Goal: Task Accomplishment & Management: Complete application form

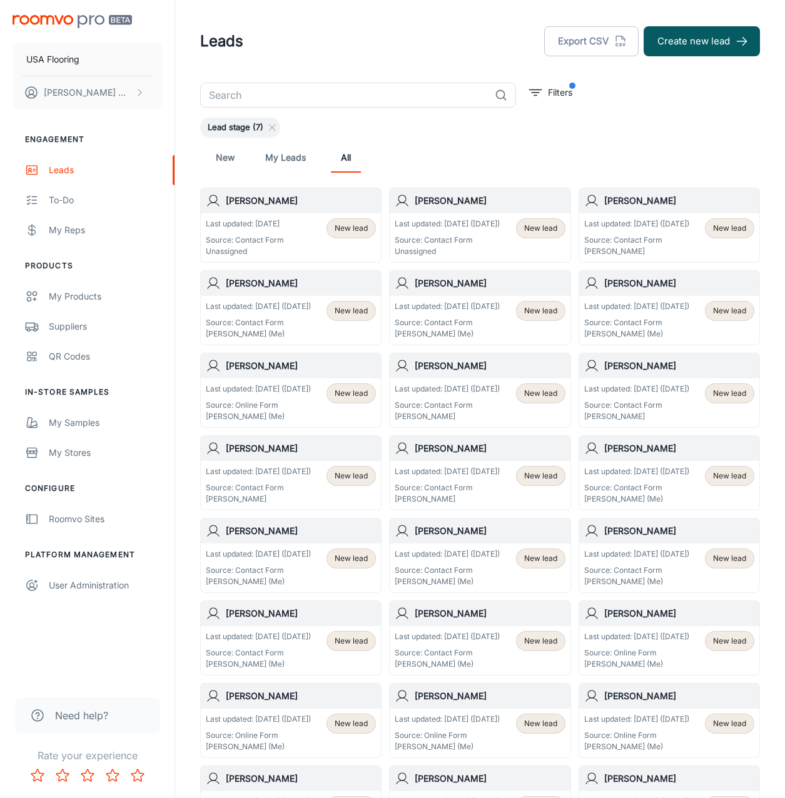
click at [502, 215] on div "Last updated: [DATE] ([DATE]) Source: Contact Form Unassigned New lead" at bounding box center [480, 237] width 180 height 49
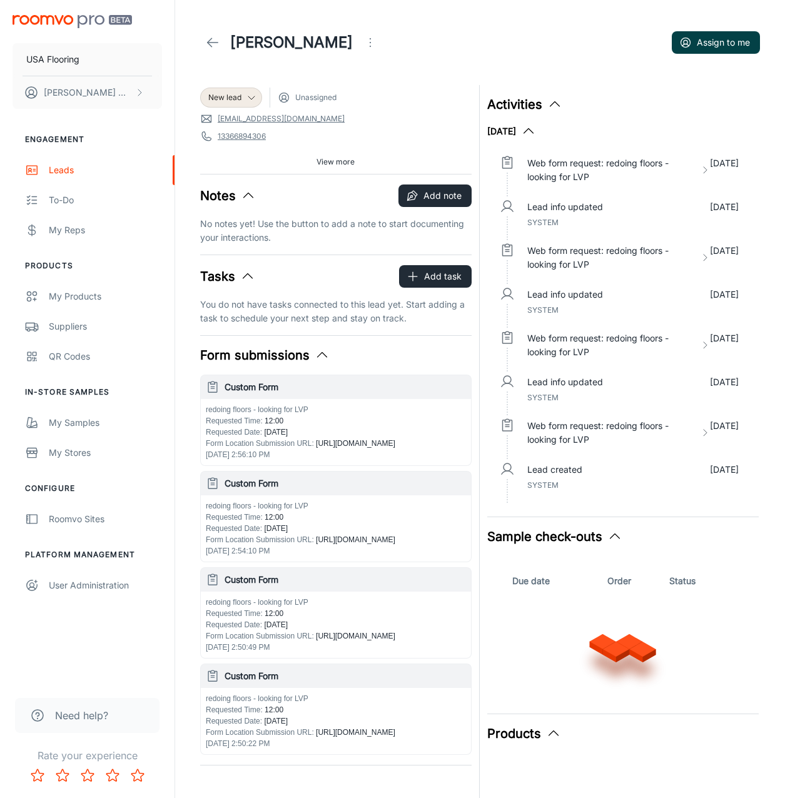
click at [720, 39] on button "Assign to me" at bounding box center [716, 42] width 88 height 23
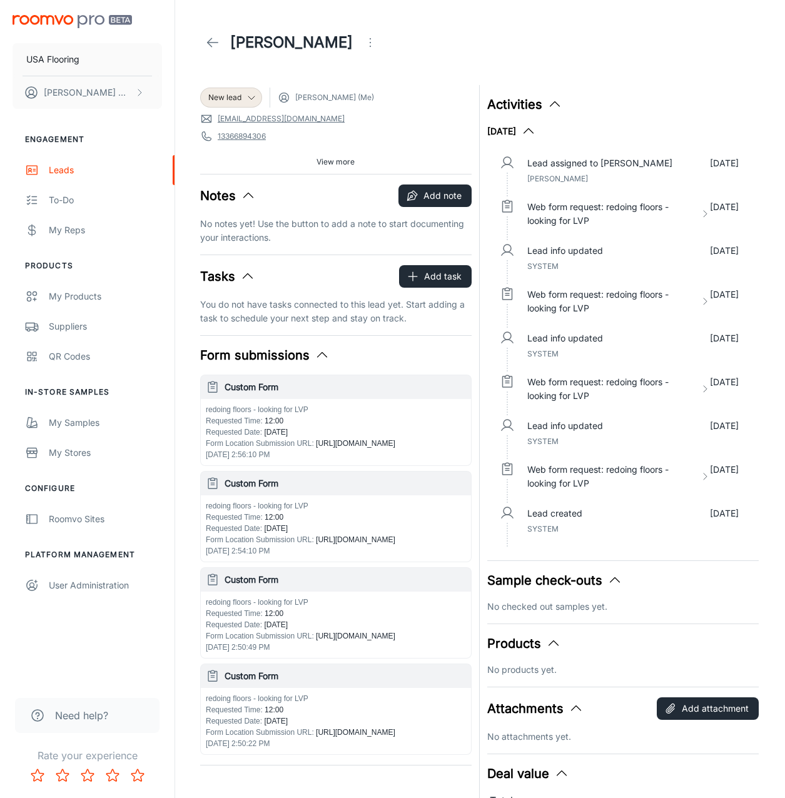
click at [206, 44] on icon at bounding box center [212, 42] width 15 height 15
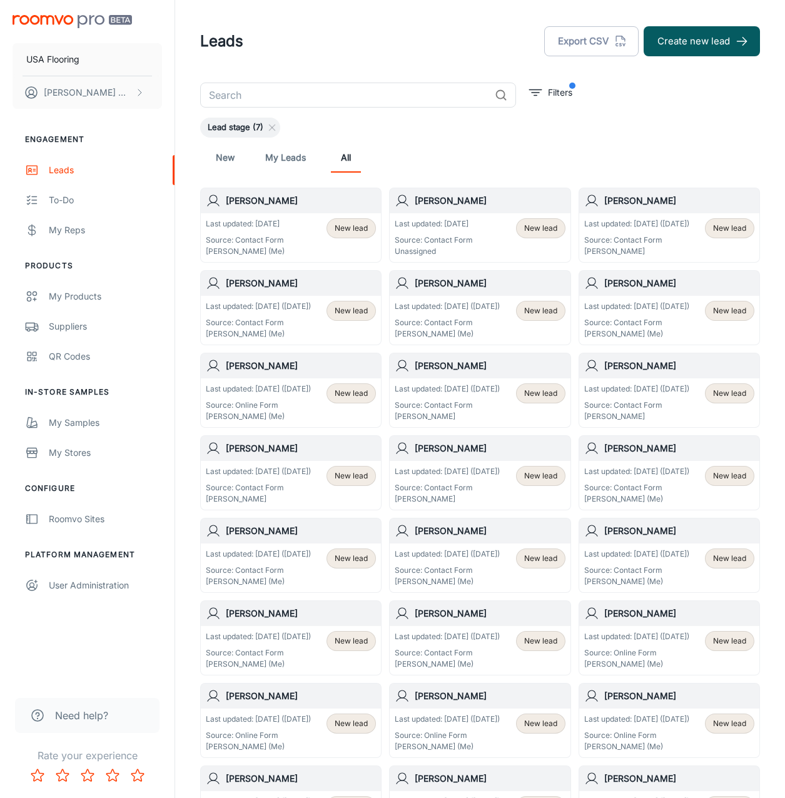
click at [424, 200] on h6 "[PERSON_NAME]" at bounding box center [490, 201] width 150 height 14
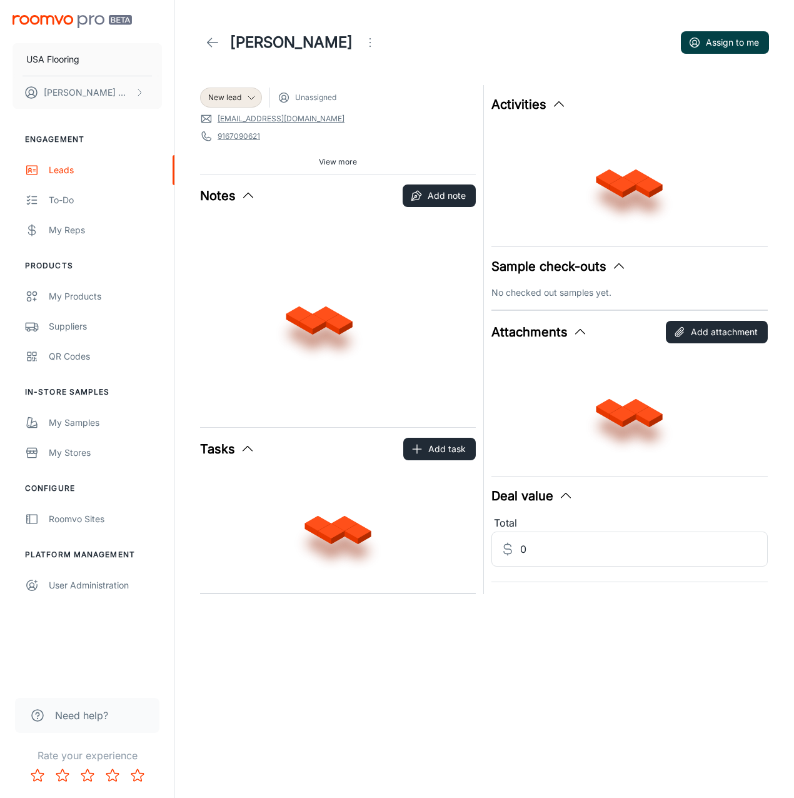
click at [696, 42] on circle "button" at bounding box center [695, 42] width 4 height 4
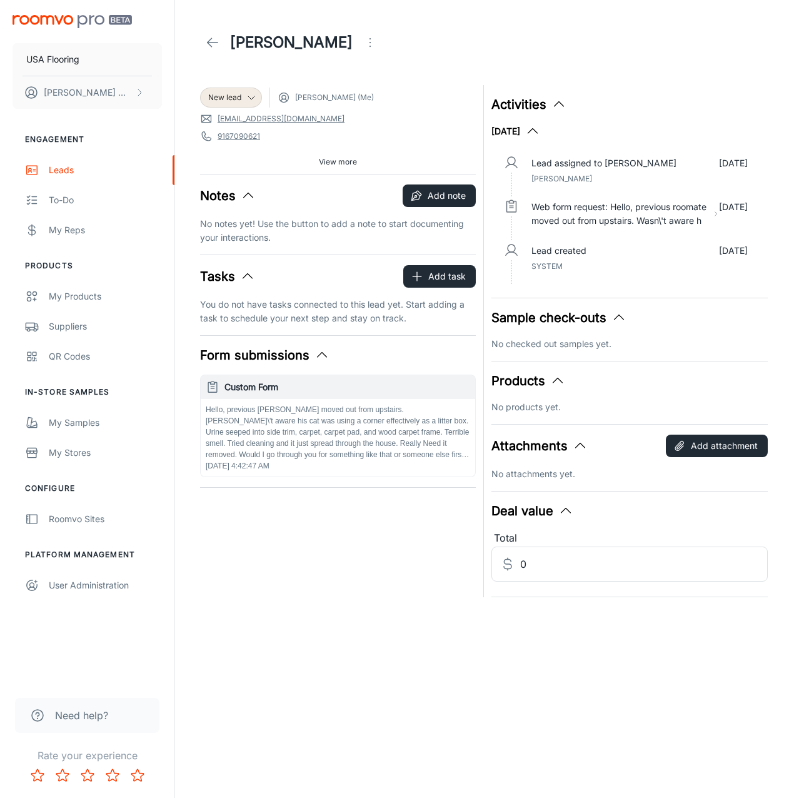
click at [218, 50] on link at bounding box center [212, 42] width 25 height 25
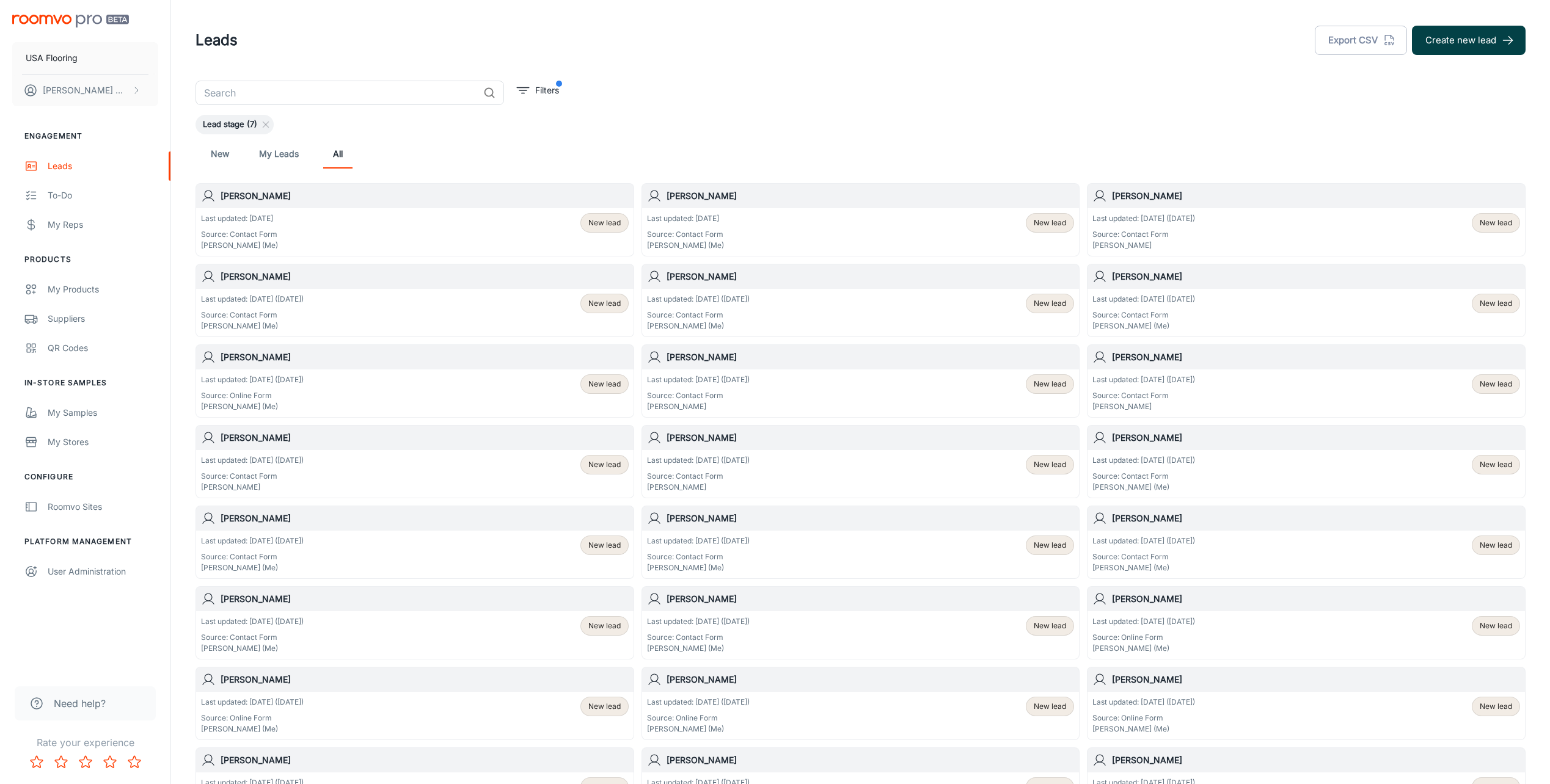
click at [775, 37] on button "Create new lead" at bounding box center [1468, 40] width 113 height 29
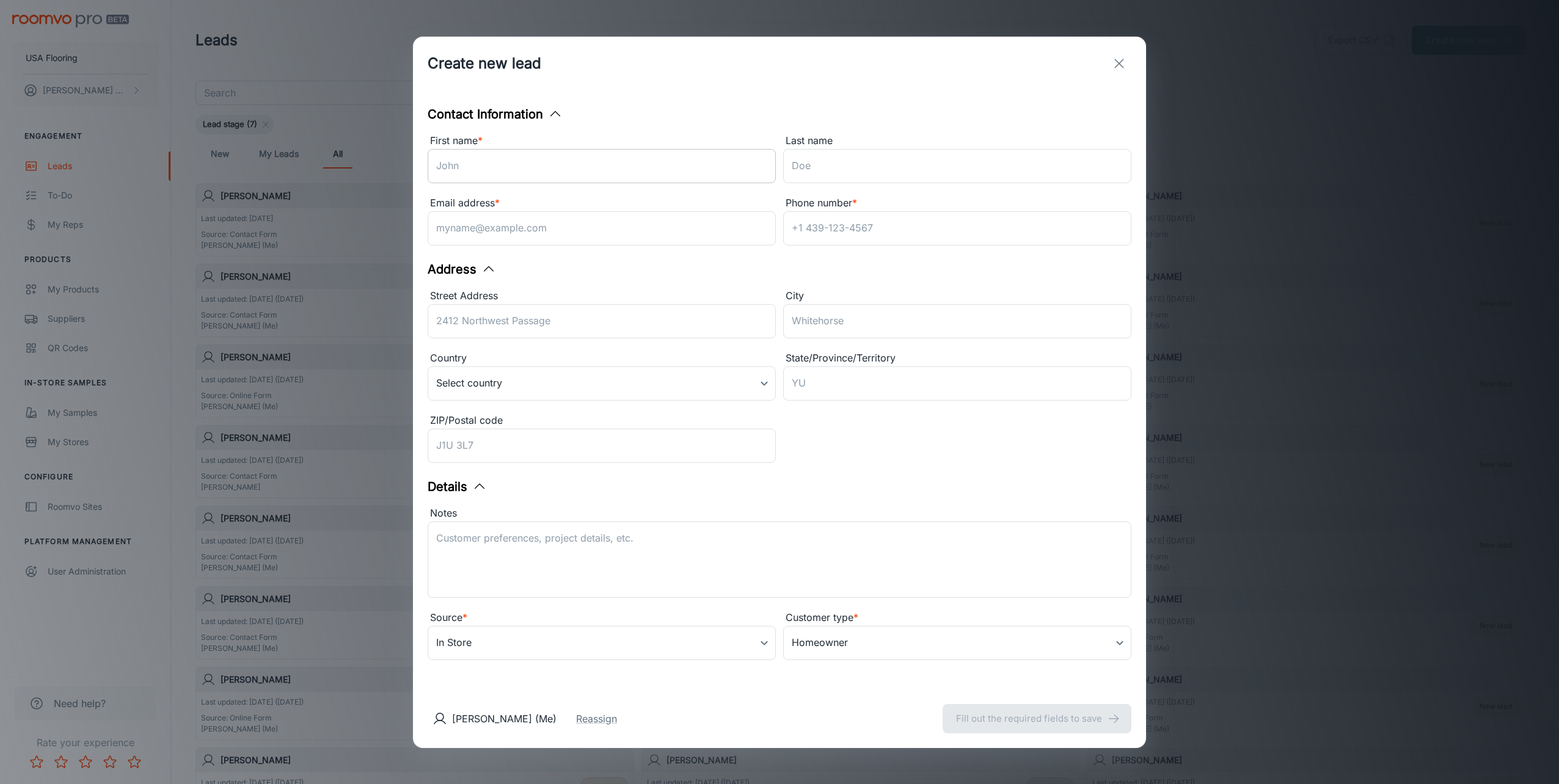
click at [722, 160] on input "First name *" at bounding box center [602, 166] width 349 height 34
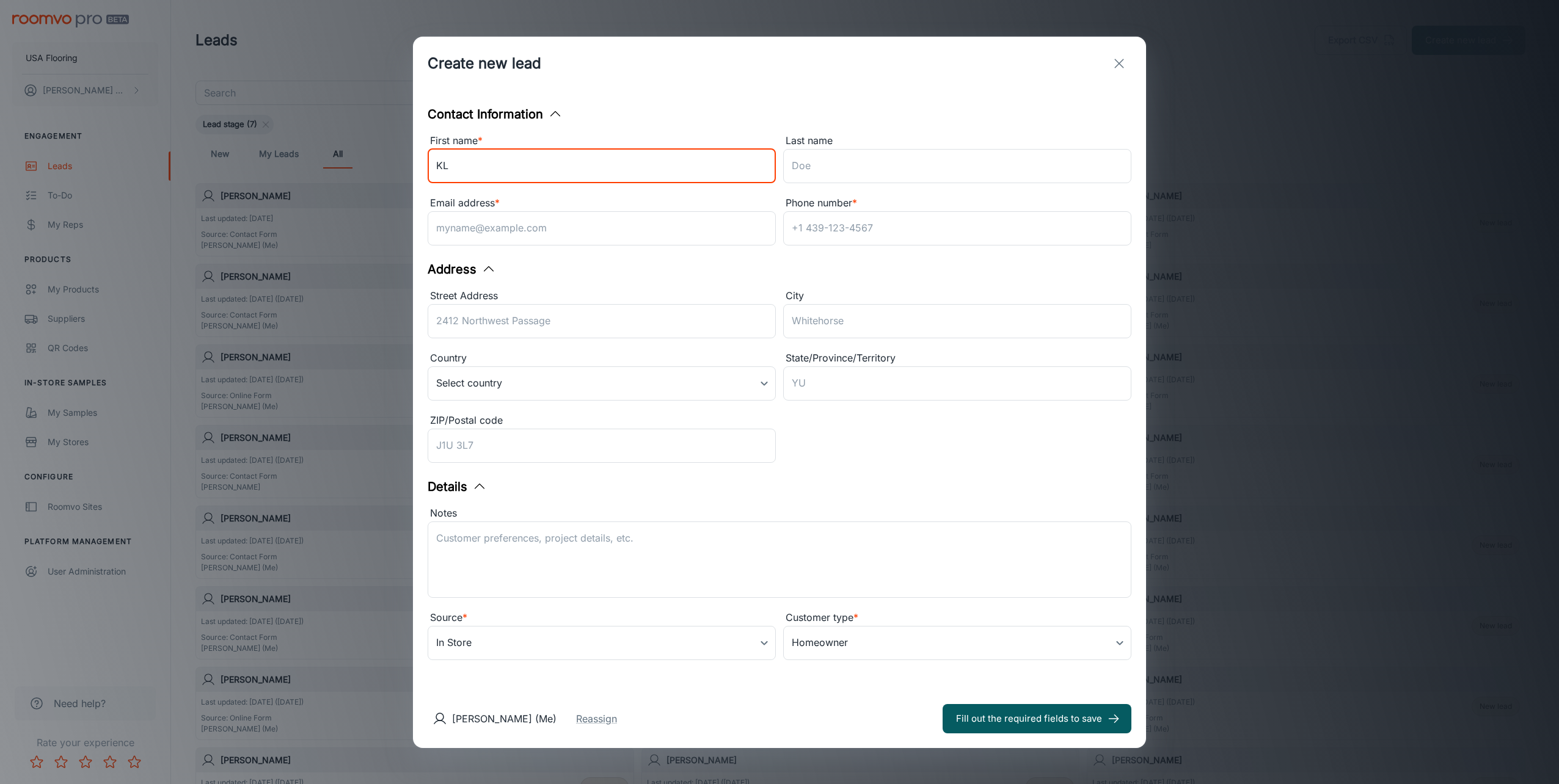
type input "K"
type input "L"
type input "[PERSON_NAME]"
click at [776, 150] on input "Last name" at bounding box center [957, 166] width 349 height 34
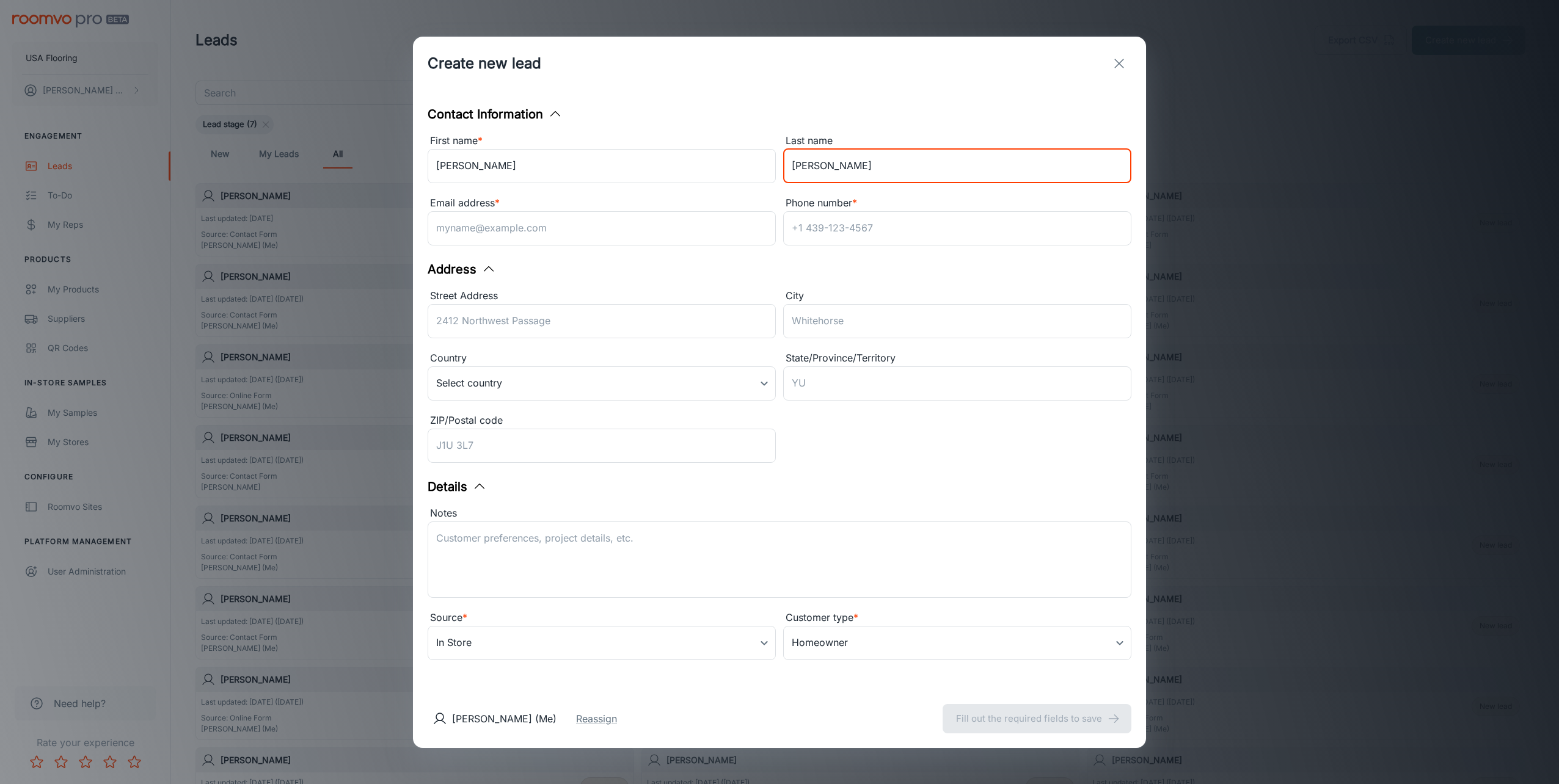
type input "[PERSON_NAME]"
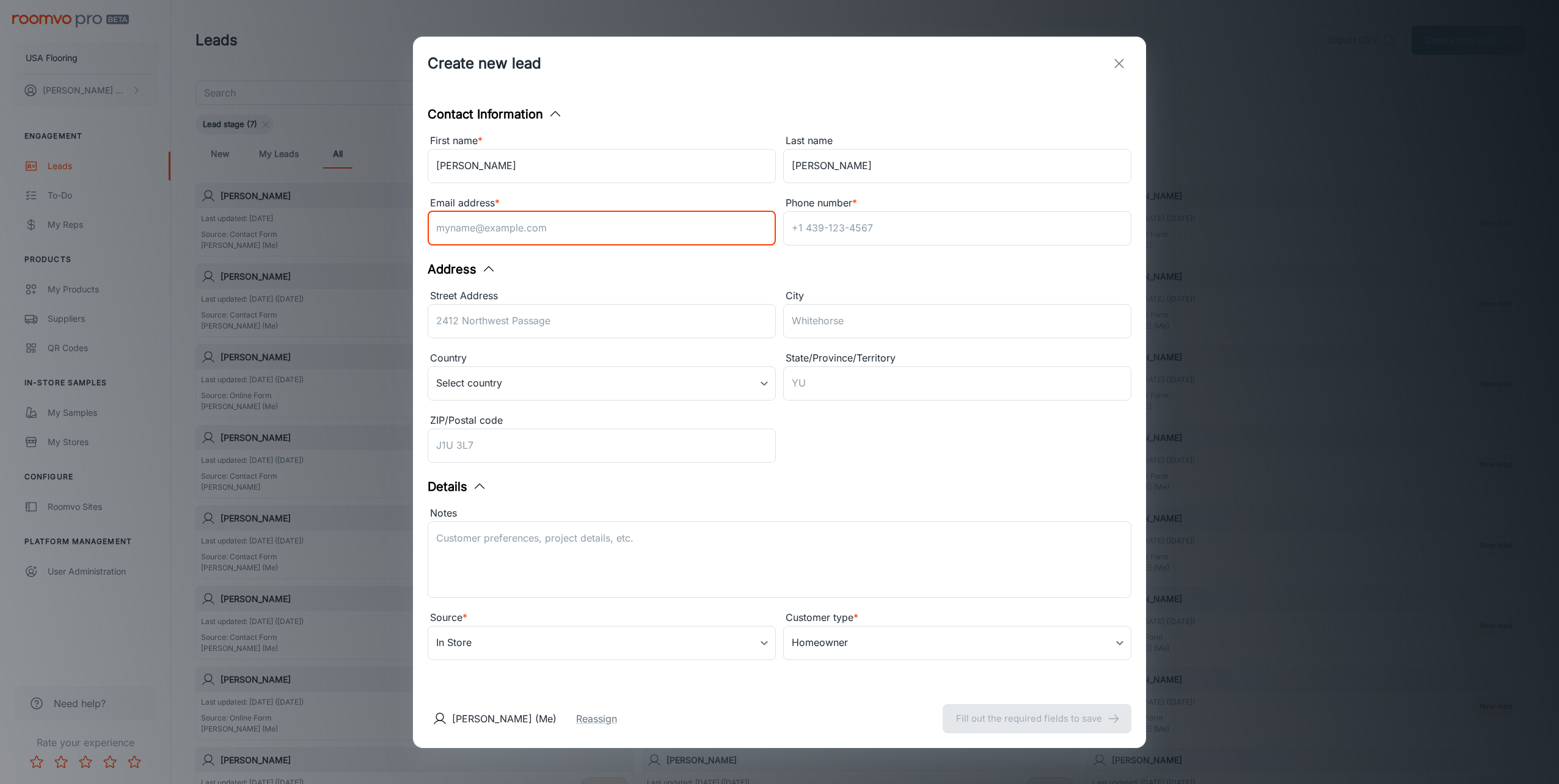
click at [517, 240] on input "Email address *" at bounding box center [602, 227] width 349 height 34
paste input "[EMAIL_ADDRESS][DOMAIN_NAME]"
type input "[EMAIL_ADDRESS][DOMAIN_NAME]"
click at [776, 237] on input "Phone number *" at bounding box center [957, 227] width 349 height 34
paste input "3369543113"
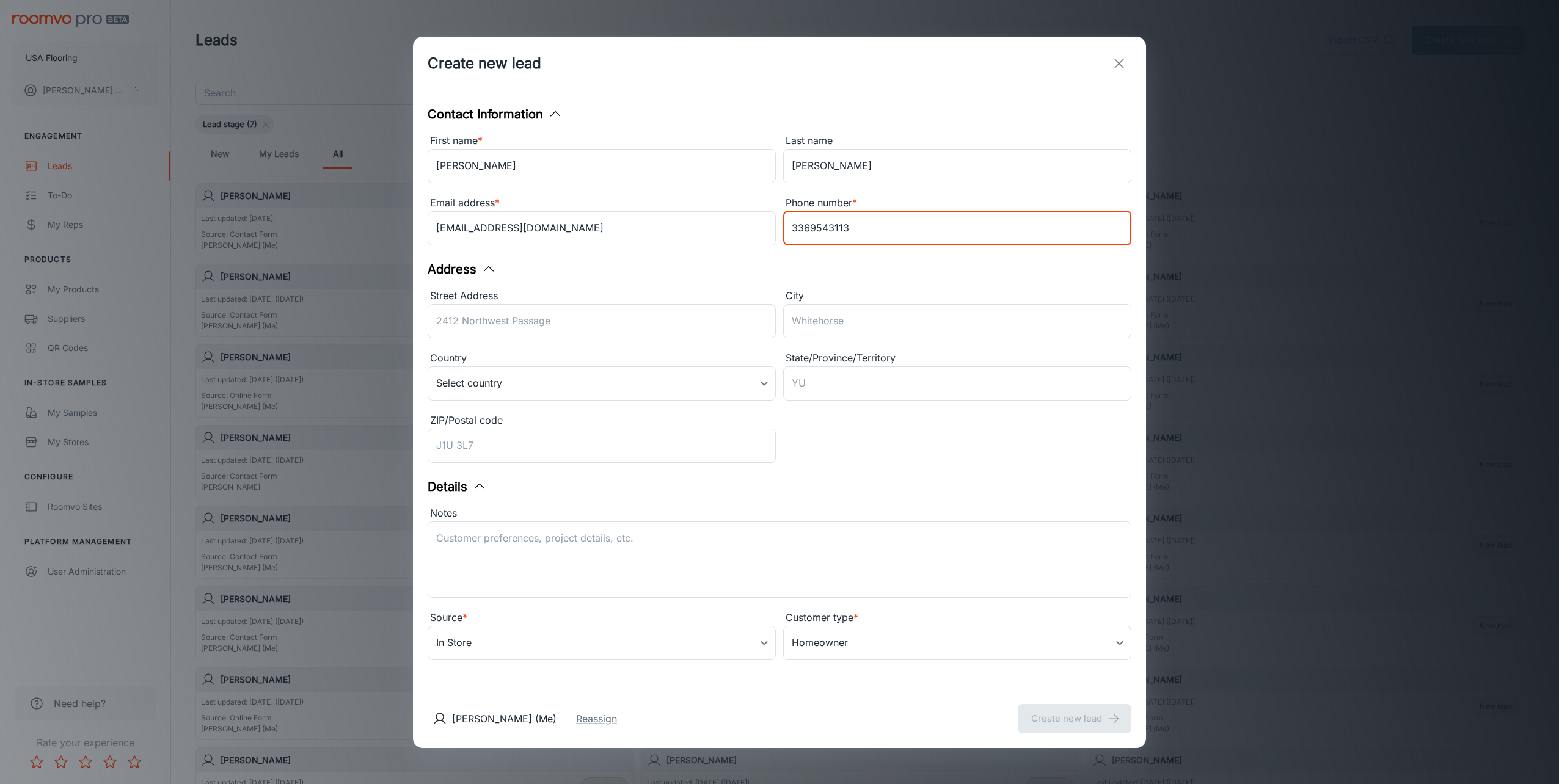
click at [776, 230] on input "3369543113" at bounding box center [957, 227] width 349 height 34
type input "3369543113"
click at [627, 557] on textarea "Notes" at bounding box center [780, 559] width 687 height 57
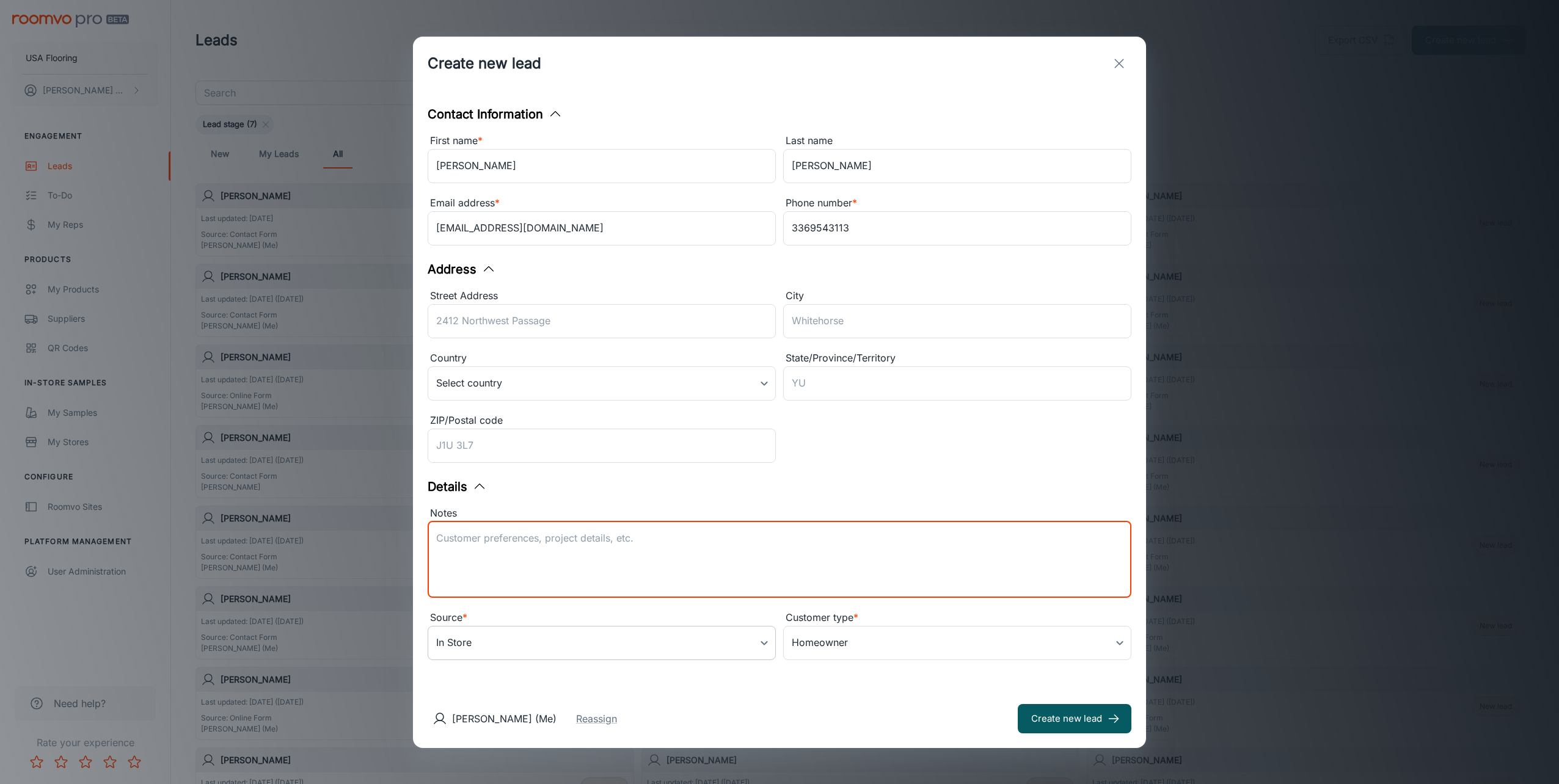
click at [586, 659] on body "USA Flooring [PERSON_NAME] Engagement Leads To-do My Reps Products My Products …" at bounding box center [780, 392] width 1559 height 784
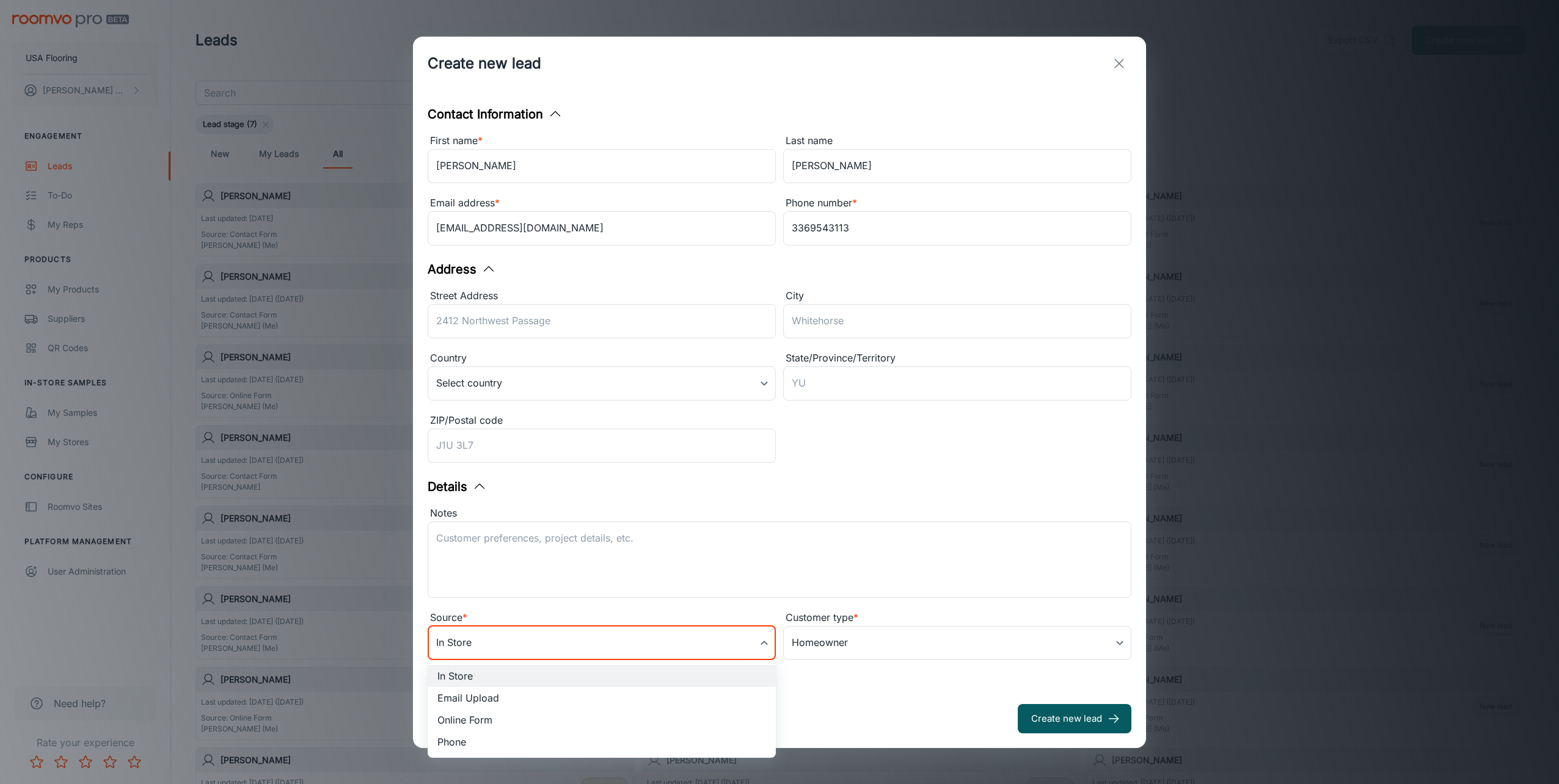
click at [527, 717] on li "Online Form" at bounding box center [602, 720] width 349 height 22
type input "online_form"
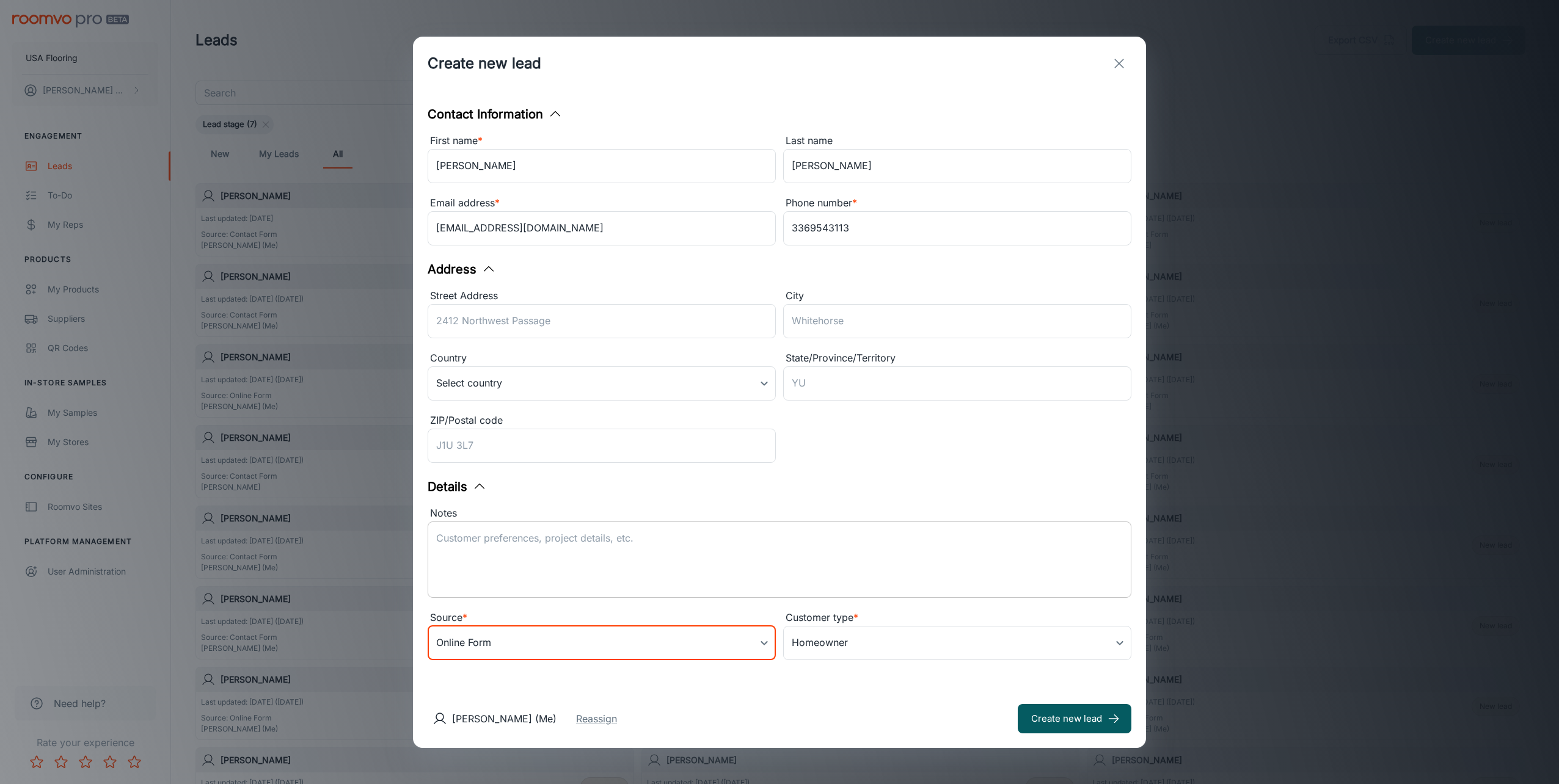
click at [543, 551] on textarea "Notes" at bounding box center [780, 559] width 687 height 57
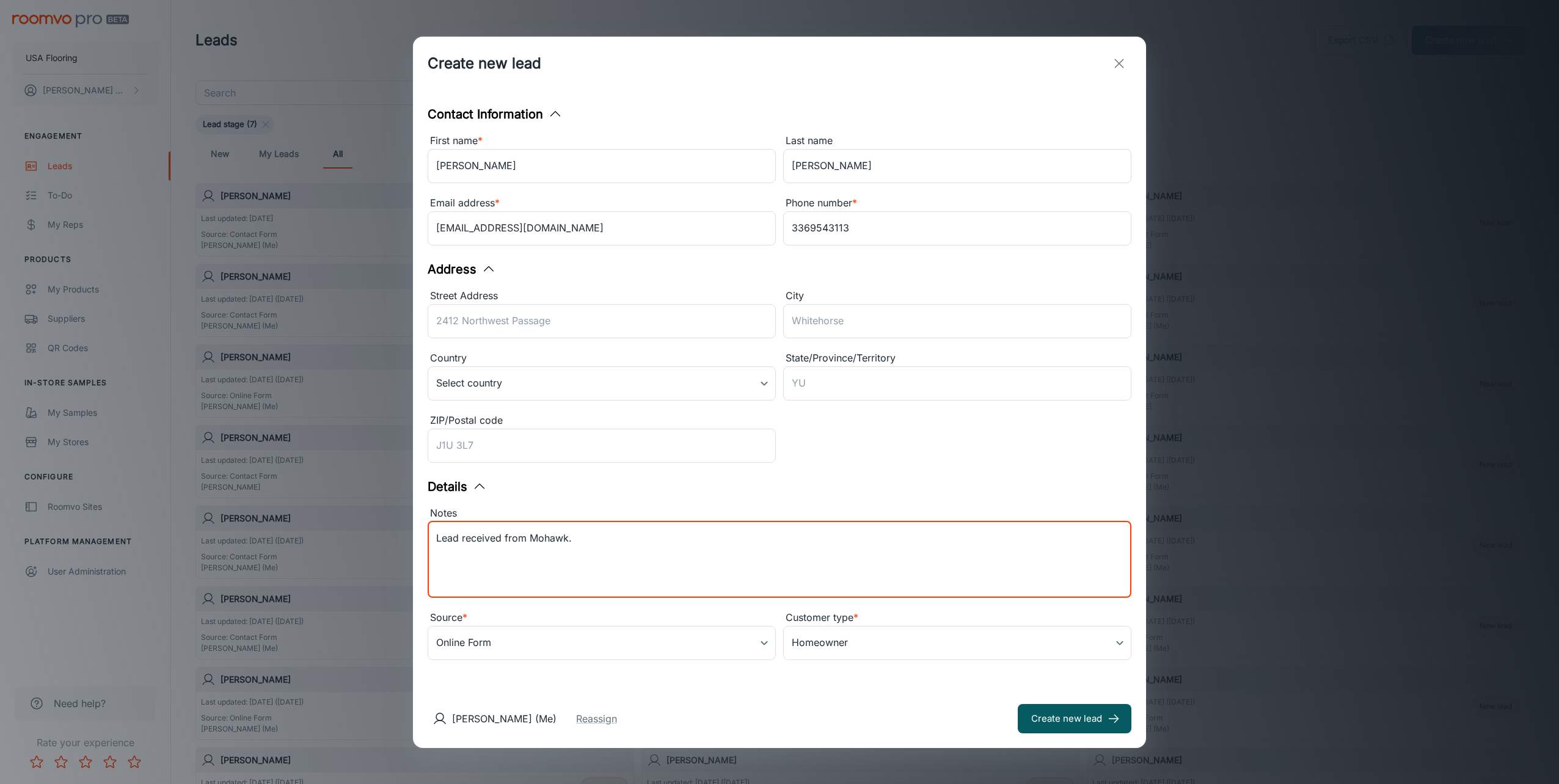
click at [596, 558] on textarea "Lead received from Mohawk." at bounding box center [780, 559] width 687 height 57
paste textarea "Contact Preference is Email Zip: Customer Interests: Rigid Vinyl Lead Source: R…"
drag, startPoint x: 465, startPoint y: 558, endPoint x: 370, endPoint y: 534, distance: 98.0
click at [381, 547] on div "Create new lead Contact Information First name * [PERSON_NAME] ​ Last name [PER…" at bounding box center [780, 392] width 1559 height 784
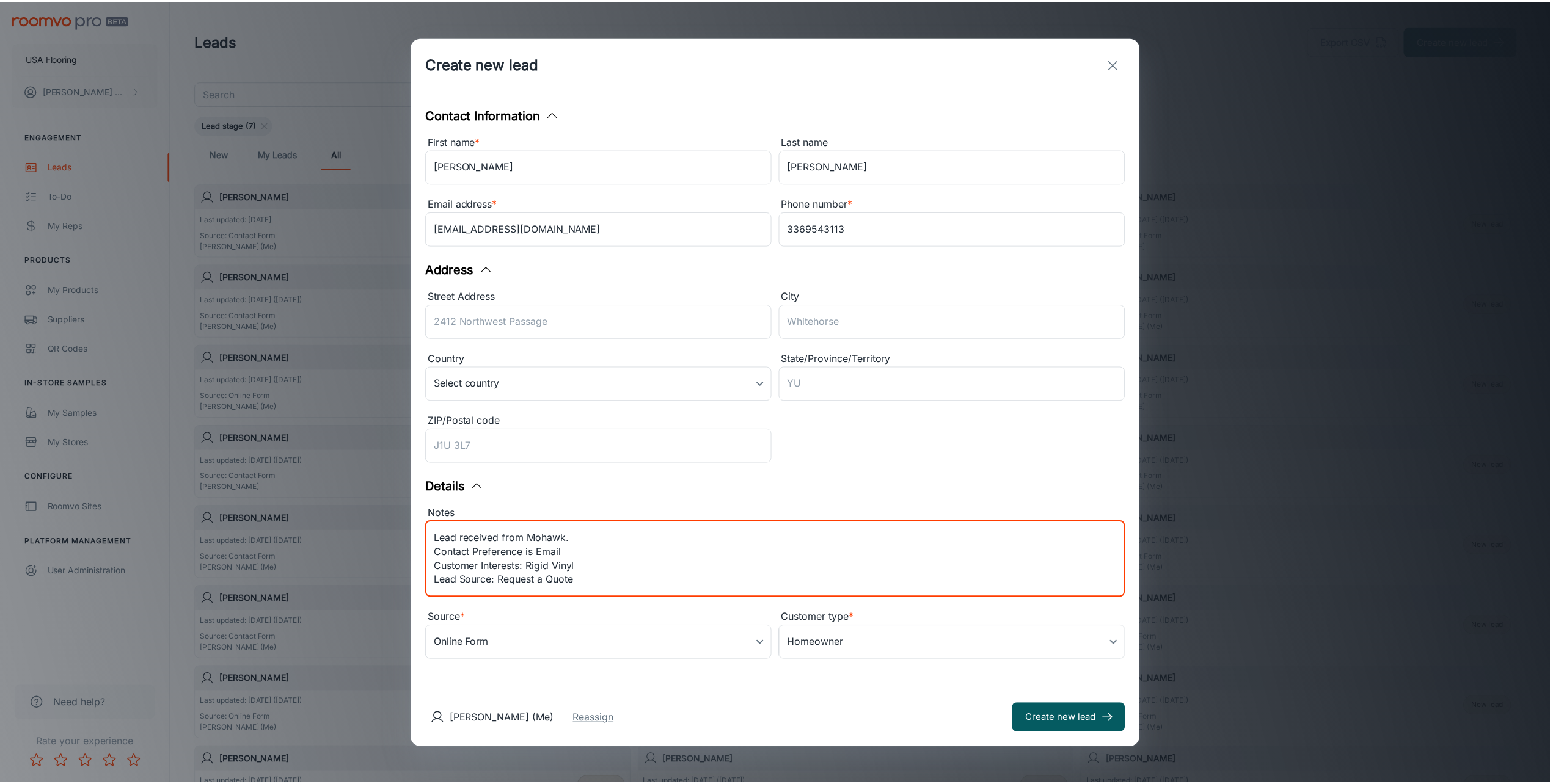
scroll to position [0, 0]
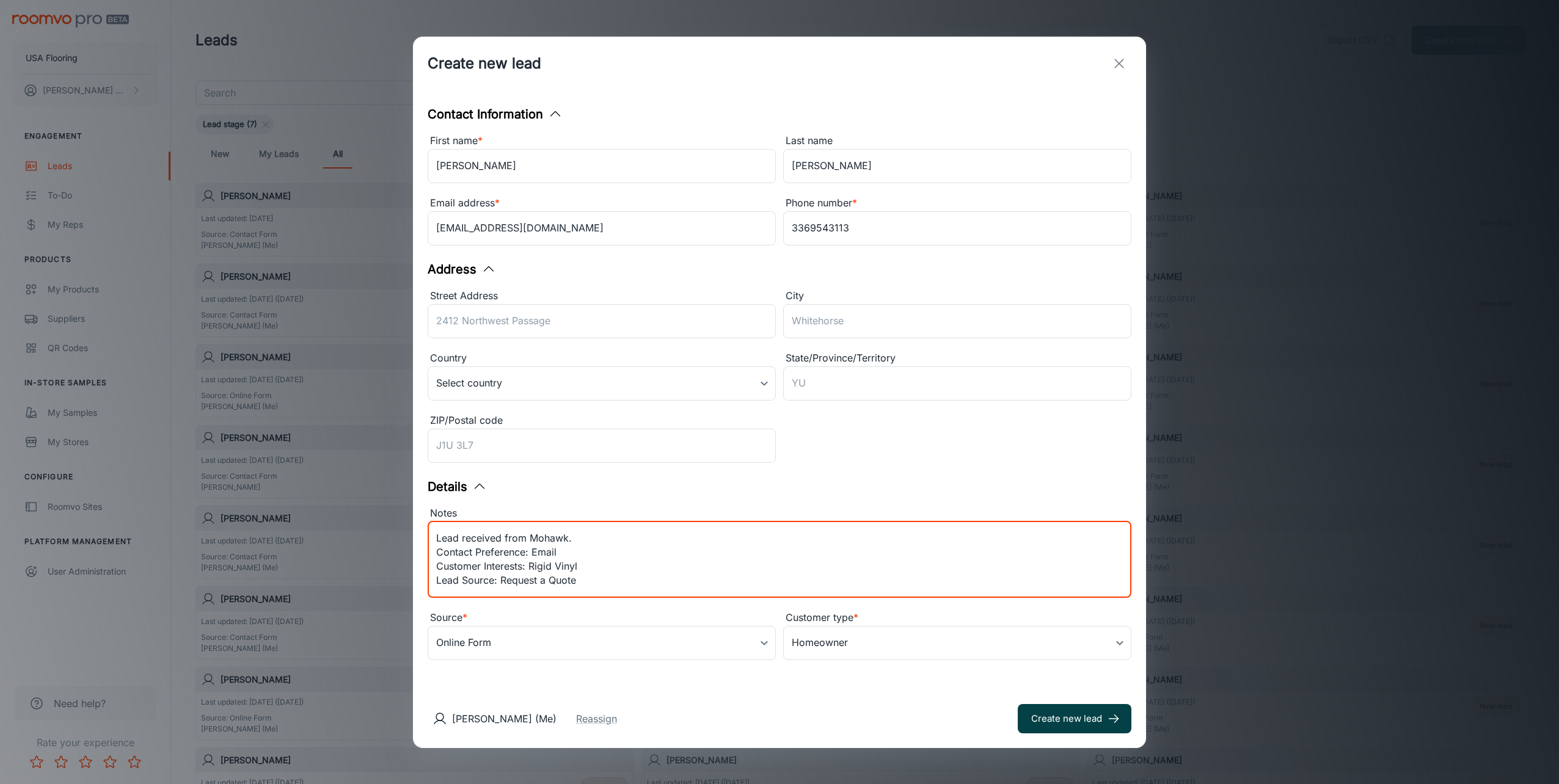
type textarea "Lead received from Mohawk. Contact Preference: Email Customer Interests: Rigid …"
click at [776, 726] on button "Create new lead" at bounding box center [1074, 719] width 113 height 29
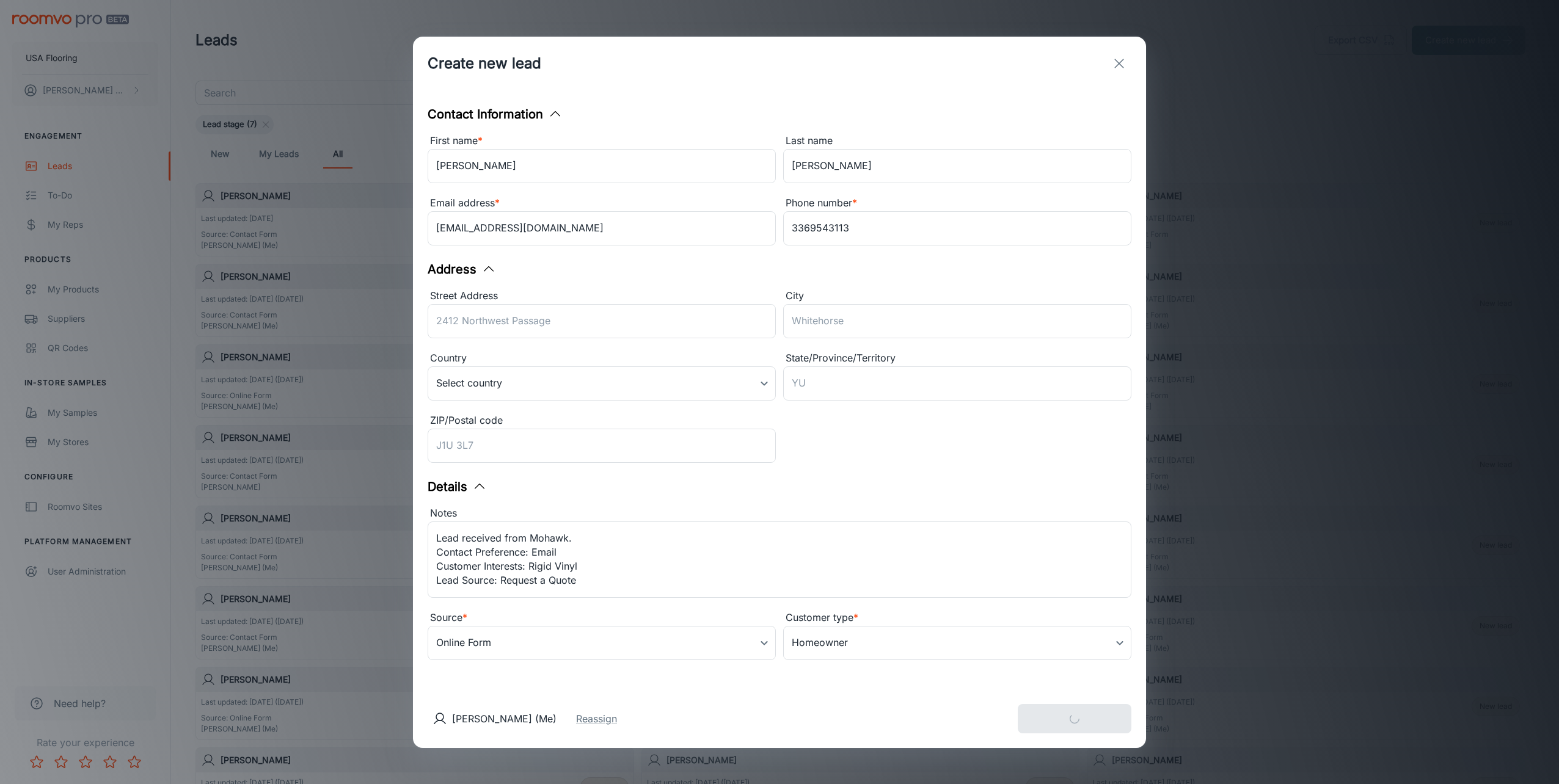
type input "in_store"
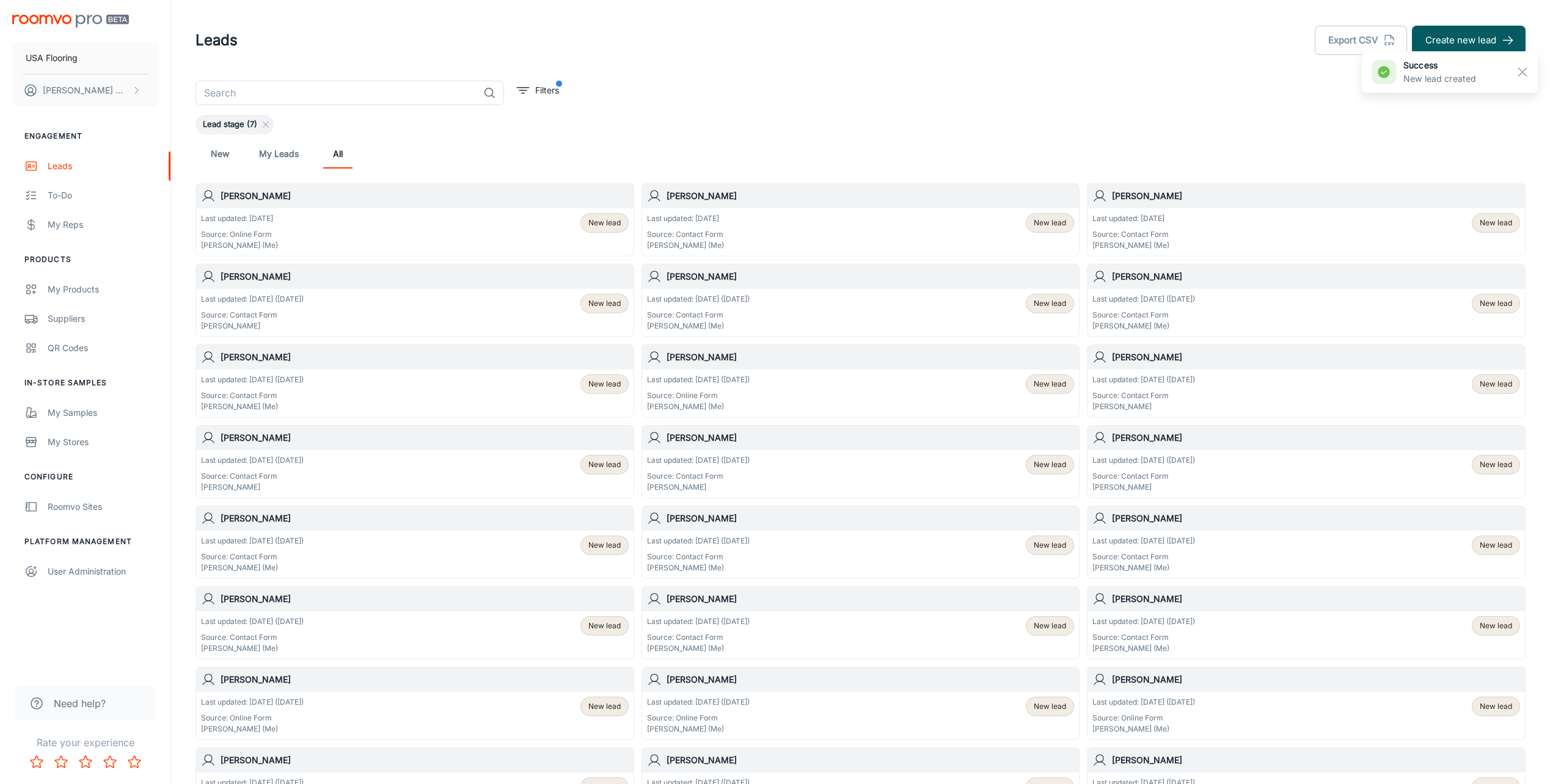
drag, startPoint x: 1438, startPoint y: 238, endPoint x: 1480, endPoint y: 117, distance: 128.1
drag, startPoint x: 1480, startPoint y: 117, endPoint x: 1186, endPoint y: 71, distance: 297.6
click at [775, 71] on header "Leads Export CSV Create new lead" at bounding box center [860, 40] width 1360 height 81
